Goal: Task Accomplishment & Management: Use online tool/utility

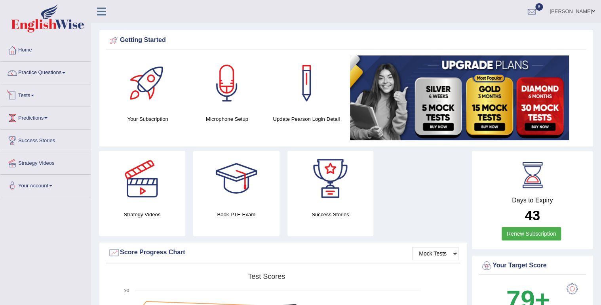
drag, startPoint x: 0, startPoint y: 0, endPoint x: 36, endPoint y: 94, distance: 100.6
click at [36, 94] on link "Tests" at bounding box center [45, 94] width 90 height 20
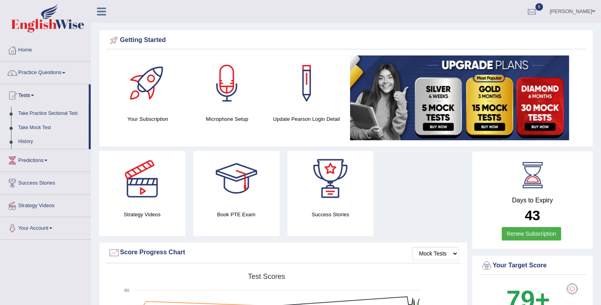
click at [32, 125] on link "Take Mock Test" at bounding box center [52, 128] width 74 height 14
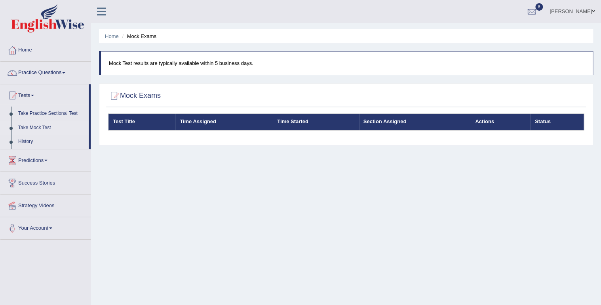
click at [149, 36] on li "Mock Exams" at bounding box center [138, 36] width 36 height 8
click at [25, 138] on link "History" at bounding box center [52, 142] width 74 height 14
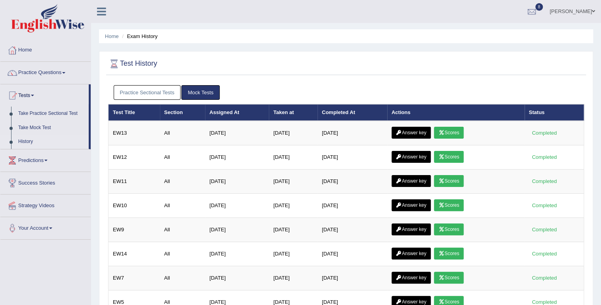
click at [592, 10] on span at bounding box center [593, 11] width 3 height 5
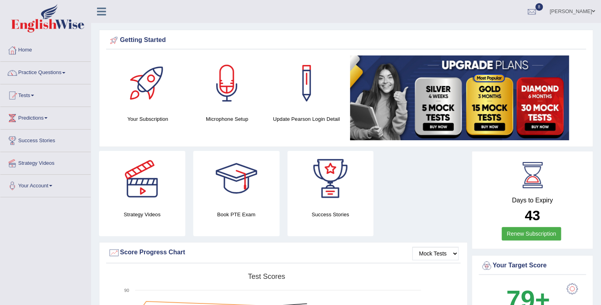
drag, startPoint x: 0, startPoint y: 0, endPoint x: 30, endPoint y: 96, distance: 100.6
click at [30, 96] on link "Tests" at bounding box center [45, 94] width 90 height 20
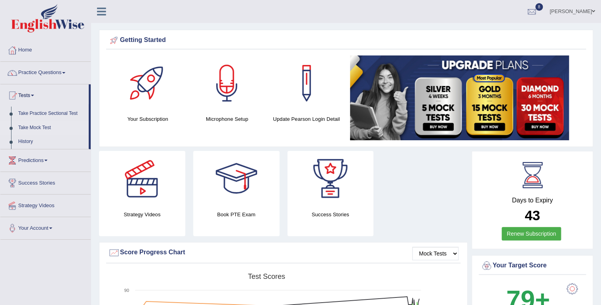
click at [34, 127] on link "Take Mock Test" at bounding box center [52, 128] width 74 height 14
